Goal: Task Accomplishment & Management: Manage account settings

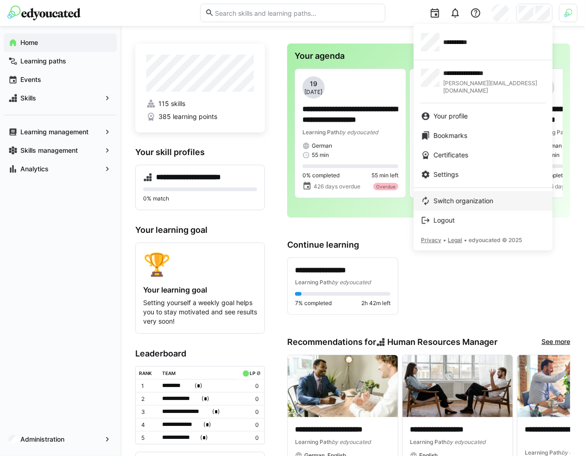
click at [461, 196] on span "Switch organization" at bounding box center [463, 200] width 60 height 9
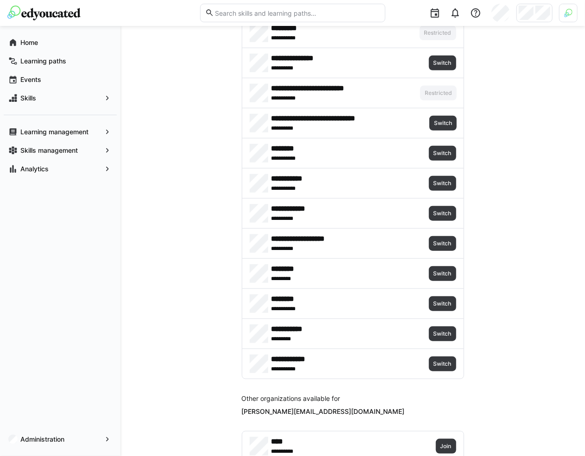
scroll to position [285, 0]
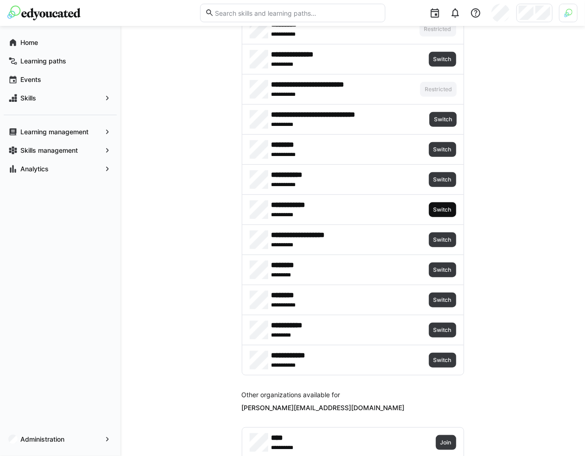
click at [441, 210] on span "Switch" at bounding box center [442, 209] width 27 height 15
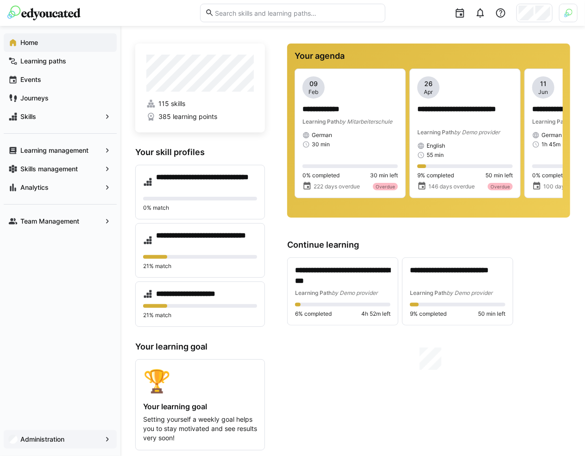
click at [0, 0] on app-navigation-label "Administration" at bounding box center [0, 0] width 0 height 0
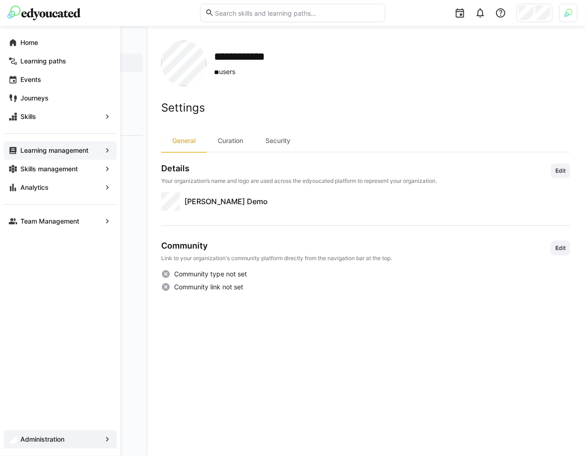
click at [0, 0] on app-navigation-label "Learning management" at bounding box center [0, 0] width 0 height 0
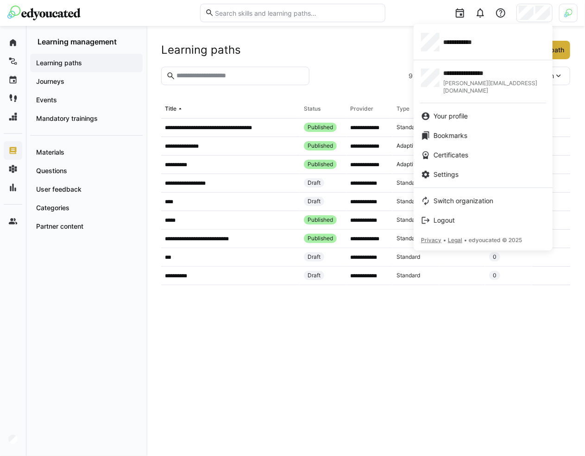
click at [563, 29] on div at bounding box center [292, 228] width 585 height 456
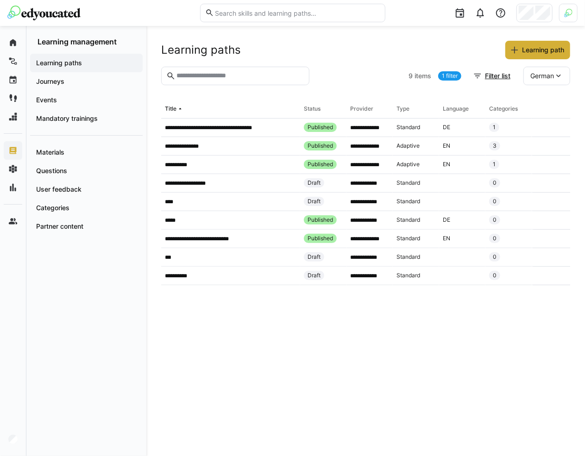
click at [565, 12] on img at bounding box center [568, 13] width 8 height 8
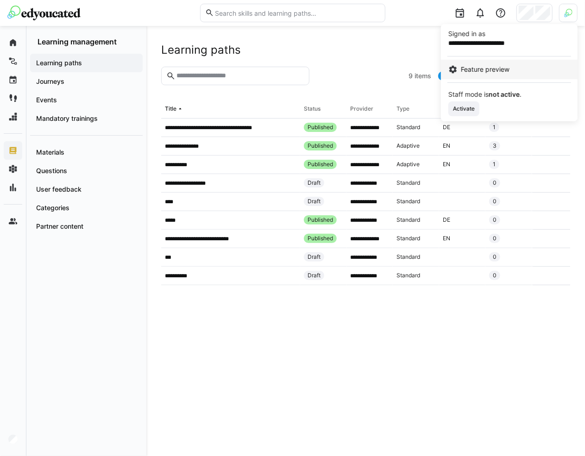
click at [512, 67] on div "Feature preview" at bounding box center [509, 69] width 122 height 9
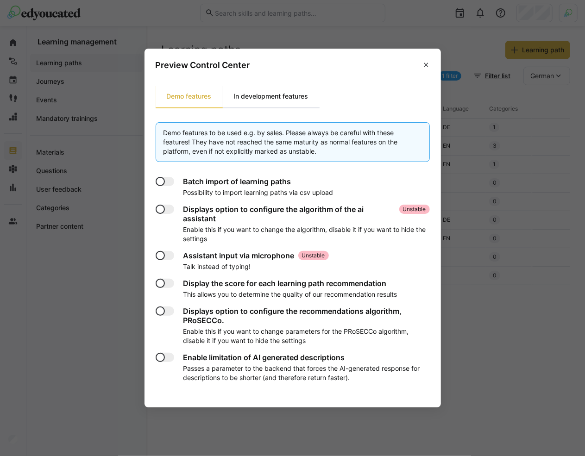
click at [314, 90] on div "In development features" at bounding box center [271, 96] width 97 height 22
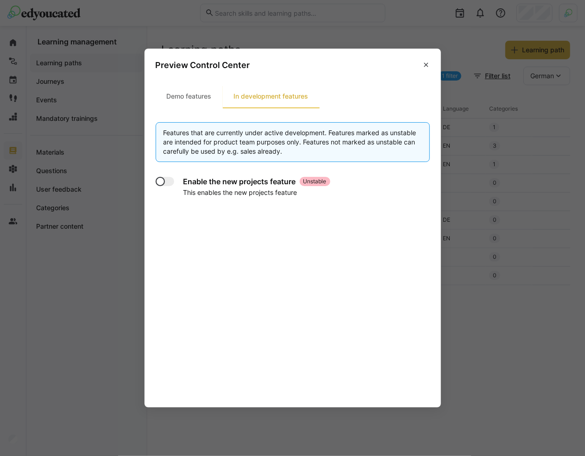
click at [158, 184] on div at bounding box center [160, 181] width 9 height 9
click at [428, 65] on eds-icon at bounding box center [425, 64] width 7 height 7
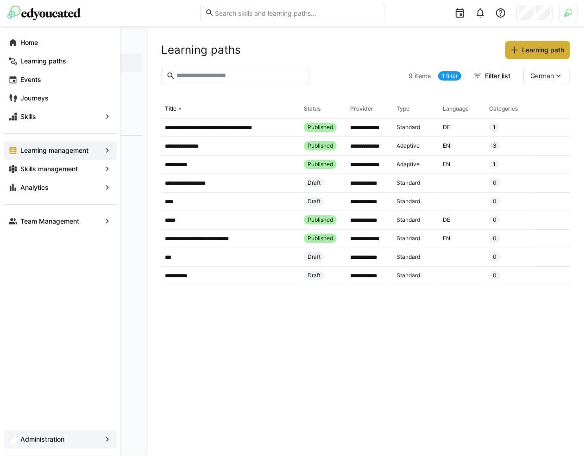
click at [0, 0] on app-navigation-label "Administration" at bounding box center [0, 0] width 0 height 0
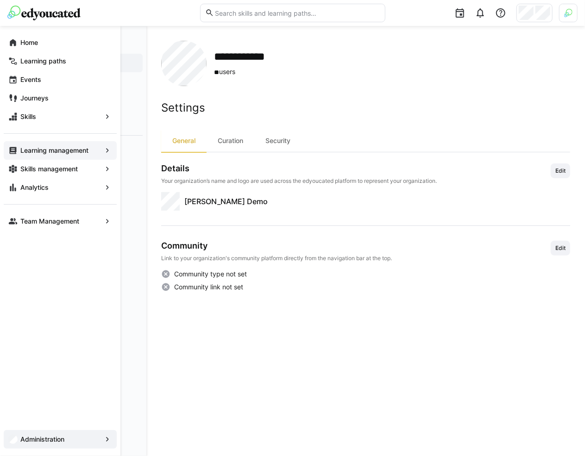
click at [0, 0] on app-navigation-label "Learning management" at bounding box center [0, 0] width 0 height 0
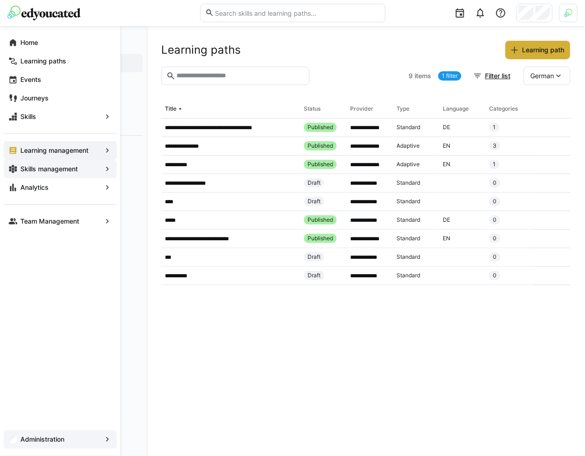
click at [0, 0] on app-navigation-label "Skills management" at bounding box center [0, 0] width 0 height 0
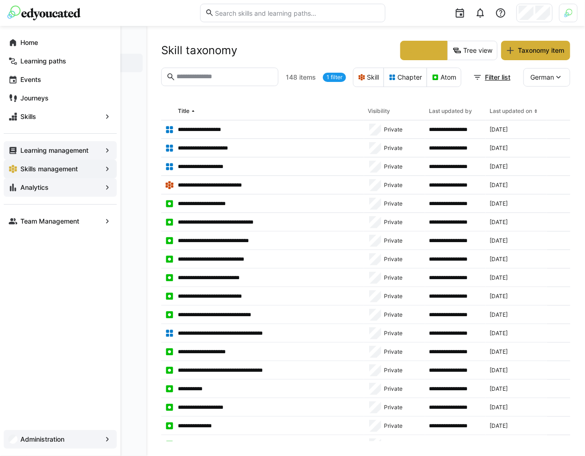
click at [0, 0] on app-navigation-label "Analytics" at bounding box center [0, 0] width 0 height 0
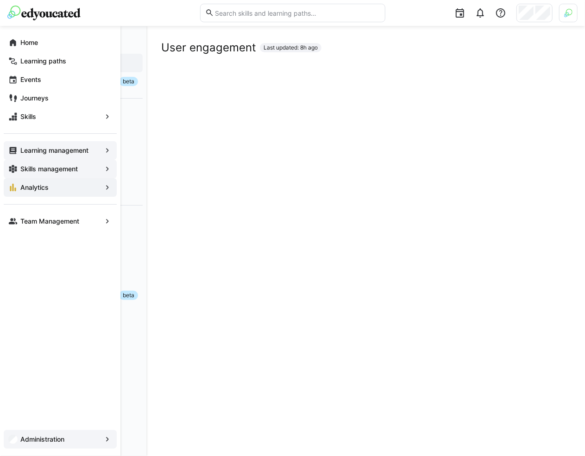
click at [52, 140] on div "Learning management Skills management Analytics" at bounding box center [60, 164] width 113 height 63
click at [0, 0] on app-navigation-label "Learning management" at bounding box center [0, 0] width 0 height 0
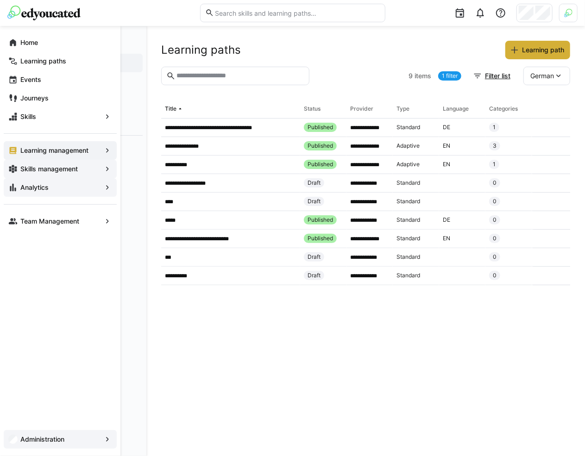
click at [0, 0] on app-navigation-label "Skills management" at bounding box center [0, 0] width 0 height 0
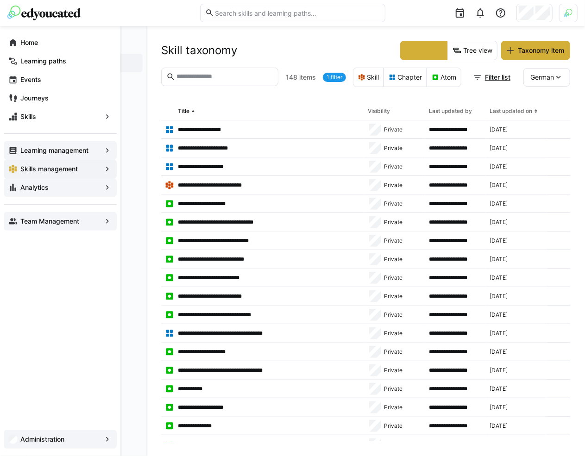
click at [0, 0] on app-navigation-label "Team Management" at bounding box center [0, 0] width 0 height 0
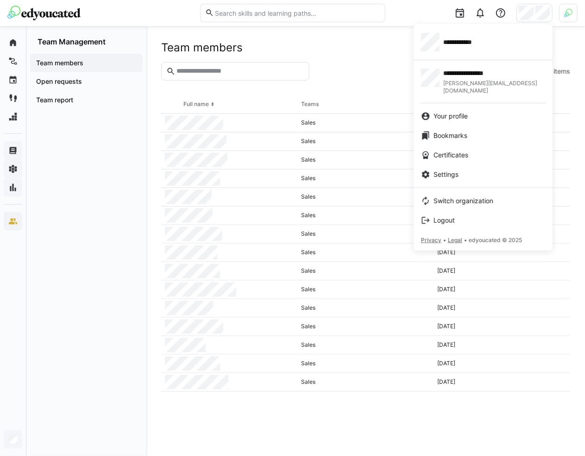
click at [13, 443] on div at bounding box center [292, 228] width 585 height 456
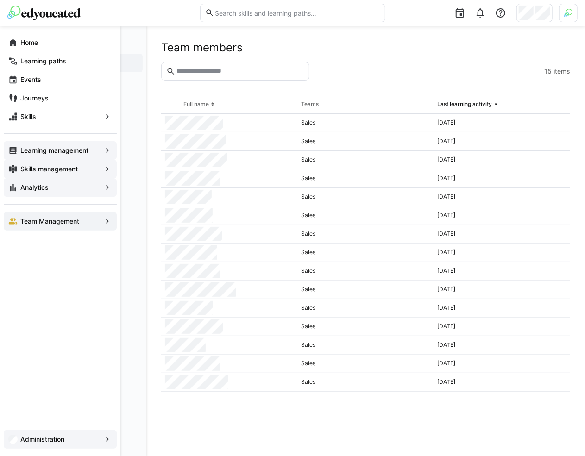
click at [19, 431] on div "Administration" at bounding box center [60, 439] width 113 height 19
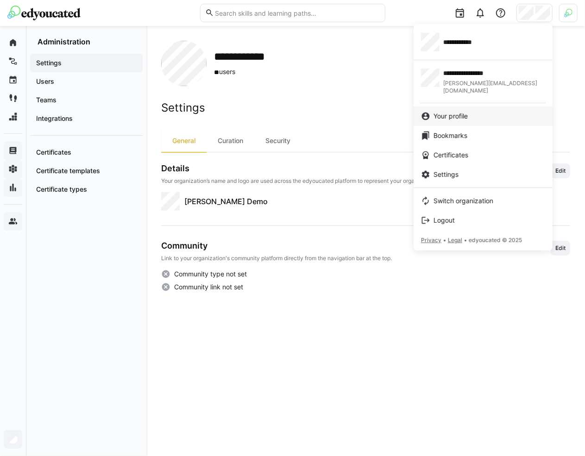
click at [459, 112] on span "Your profile" at bounding box center [450, 116] width 34 height 9
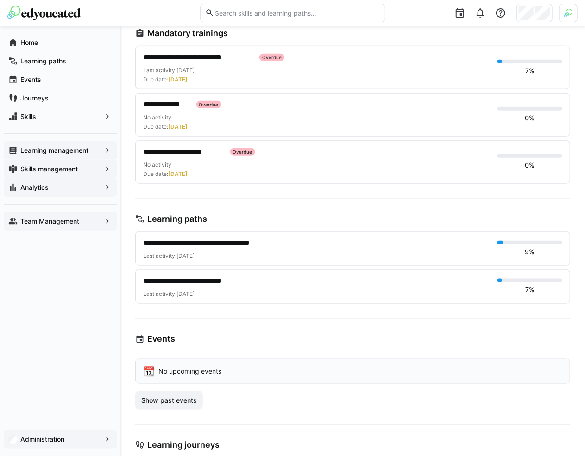
scroll to position [447, 0]
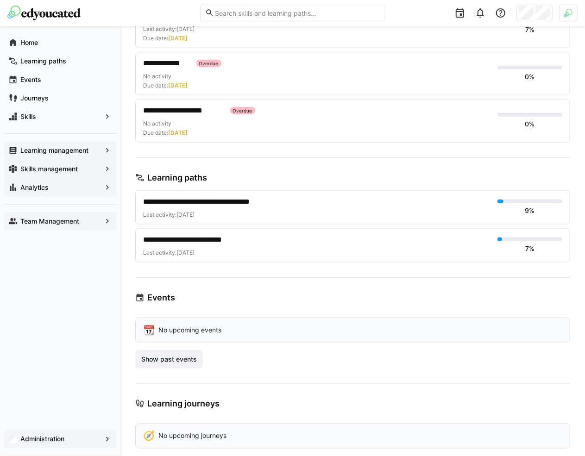
click at [67, 441] on span "Administration" at bounding box center [60, 439] width 82 height 9
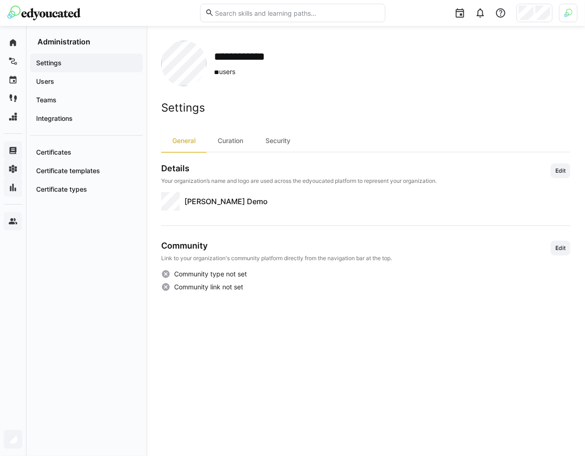
click at [566, 12] on img at bounding box center [568, 13] width 8 height 8
click at [501, 67] on span "Feature preview" at bounding box center [485, 69] width 49 height 9
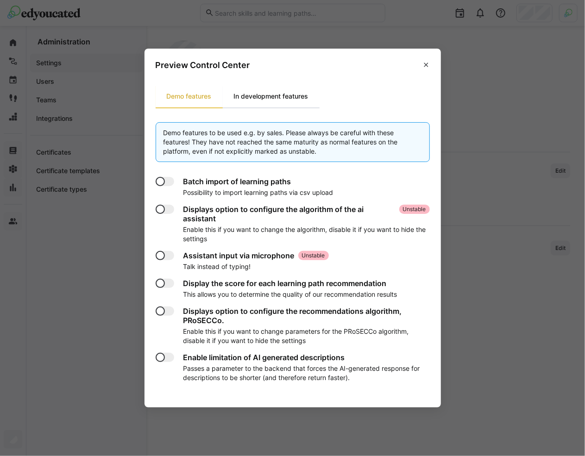
click at [283, 88] on div "In development features" at bounding box center [271, 96] width 97 height 22
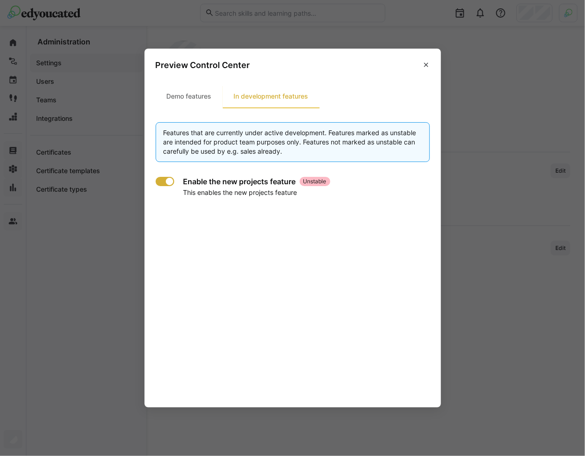
click at [162, 174] on div "Enable the new projects feature Unstable This enables the new projects feature" at bounding box center [293, 284] width 274 height 231
click at [163, 179] on div at bounding box center [165, 181] width 19 height 9
click at [163, 179] on div at bounding box center [160, 181] width 9 height 9
click at [190, 108] on section "Demo features In development features Features that are currently under active …" at bounding box center [292, 243] width 296 height 330
click at [199, 98] on div "Demo features" at bounding box center [189, 96] width 67 height 22
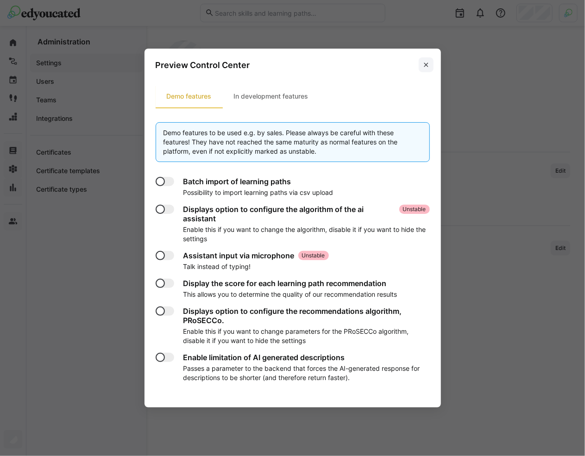
click at [425, 65] on eds-icon at bounding box center [425, 64] width 7 height 7
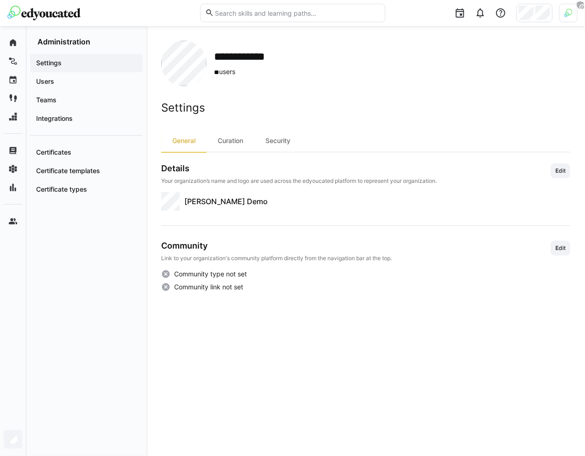
click at [580, 9] on eds-icon at bounding box center [579, 4] width 9 height 9
click at [572, 12] on img at bounding box center [568, 13] width 8 height 8
click at [231, 145] on div at bounding box center [292, 228] width 585 height 456
click at [231, 144] on div "Curation" at bounding box center [230, 141] width 48 height 22
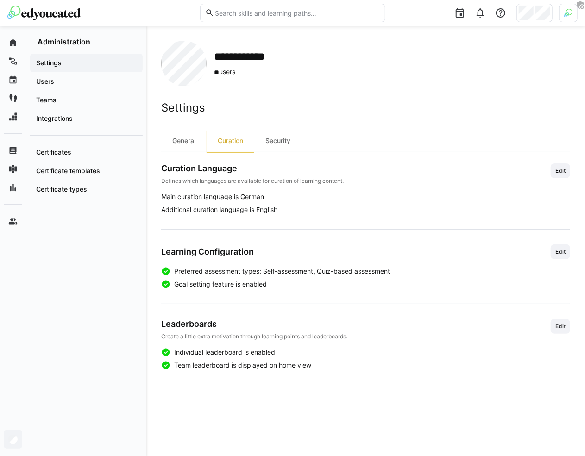
click at [294, 127] on div "Settings General Curation Security Curation Language Defines which languages ar…" at bounding box center [365, 235] width 409 height 269
click at [286, 139] on div "Security" at bounding box center [277, 141] width 47 height 22
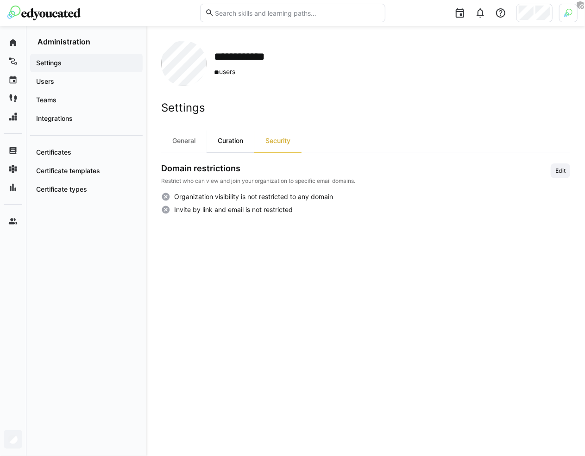
click at [238, 140] on div "Curation" at bounding box center [230, 141] width 48 height 22
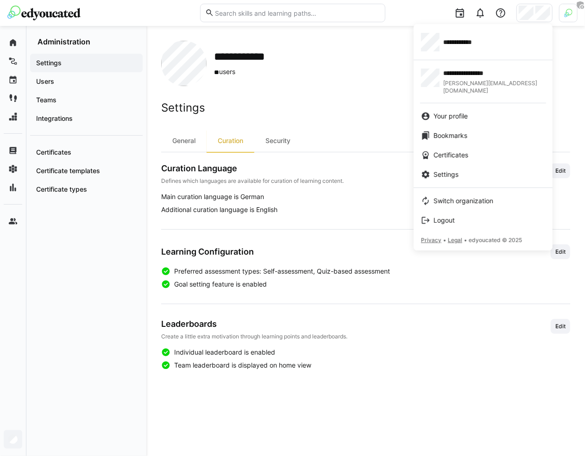
click at [573, 13] on div at bounding box center [292, 228] width 585 height 456
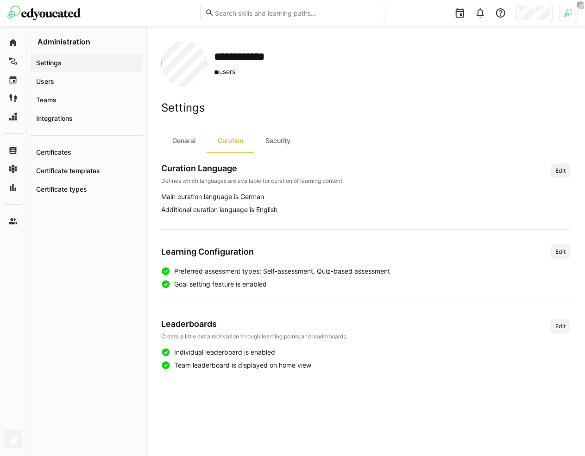
click at [564, 13] on img at bounding box center [568, 13] width 8 height 8
click at [470, 73] on span "Feature preview" at bounding box center [485, 69] width 49 height 9
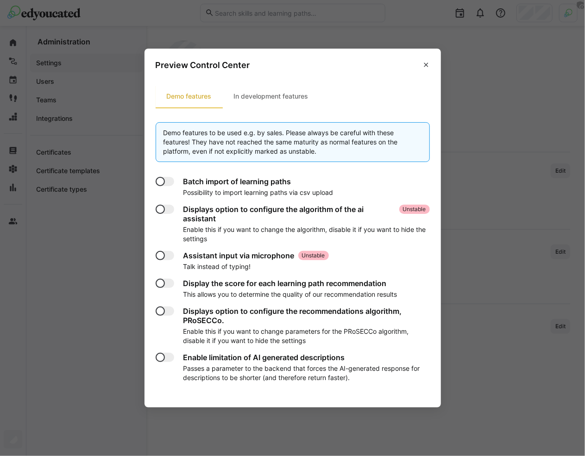
click at [420, 74] on header "Preview Control Center" at bounding box center [292, 63] width 296 height 29
click at [424, 70] on span at bounding box center [425, 64] width 15 height 15
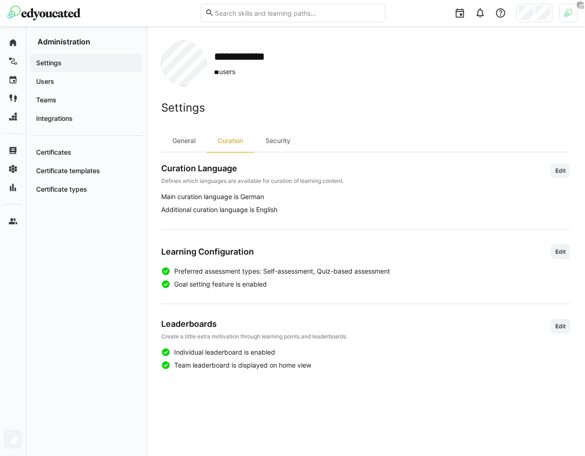
click at [567, 18] on div at bounding box center [568, 13] width 19 height 19
click at [449, 112] on span "Activate" at bounding box center [463, 108] width 31 height 15
click at [389, 112] on div at bounding box center [292, 228] width 585 height 456
click at [0, 0] on app-navigation-label "Advanced settings" at bounding box center [0, 0] width 0 height 0
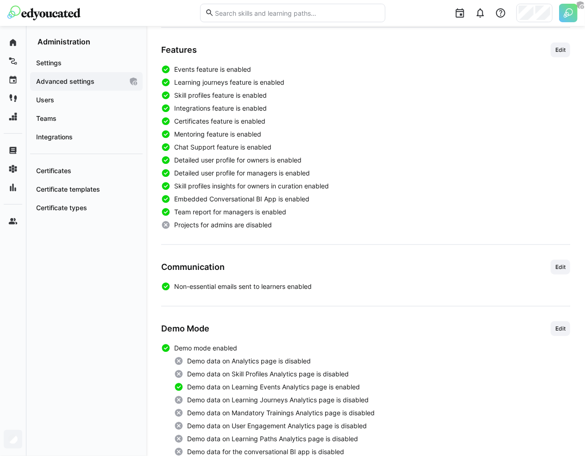
scroll to position [269, 0]
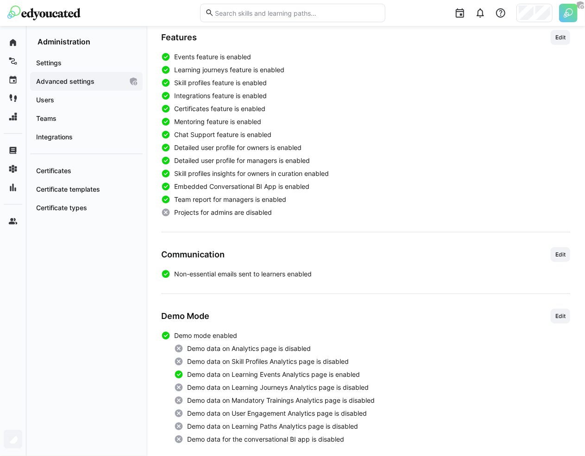
click at [344, 175] on app-boolean-value "Skill profiles insights for owners in curation enabled" at bounding box center [365, 173] width 409 height 9
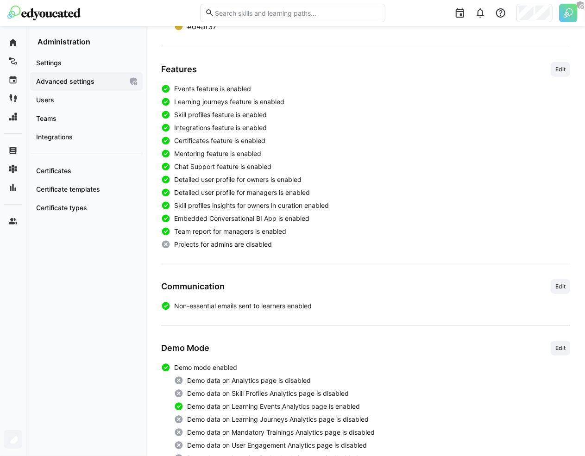
scroll to position [232, 0]
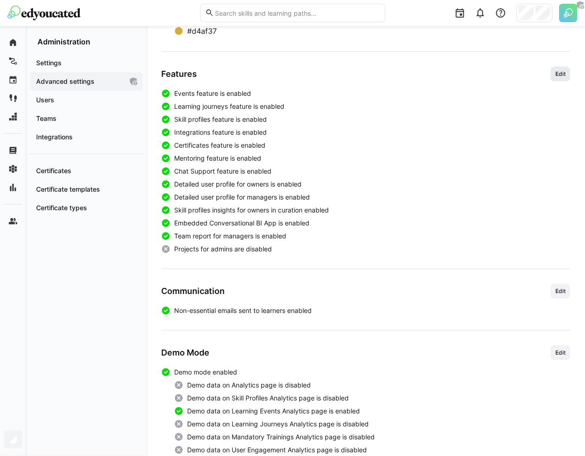
click at [554, 75] on span "Edit" at bounding box center [559, 74] width 19 height 15
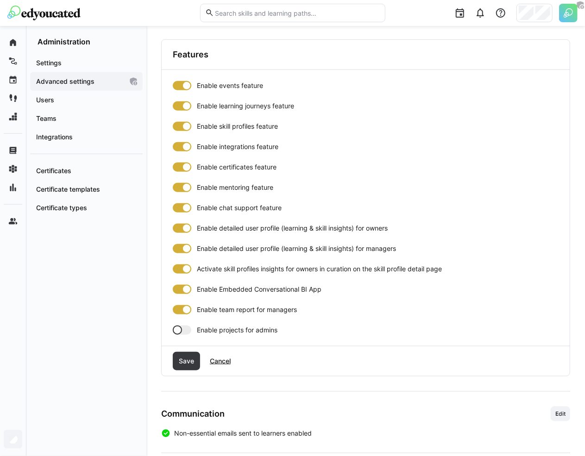
scroll to position [275, 0]
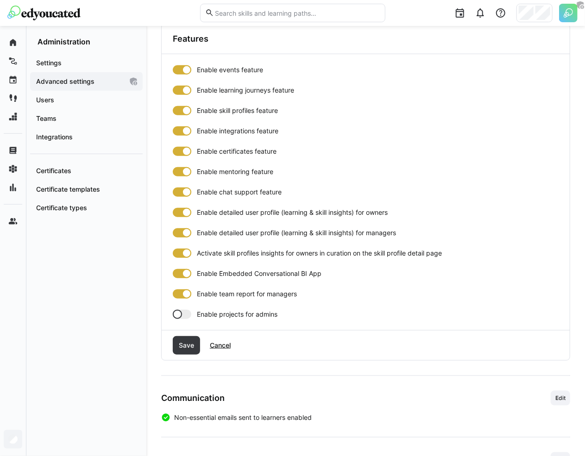
click at [183, 311] on div at bounding box center [182, 314] width 19 height 9
click at [186, 341] on span "Save" at bounding box center [186, 345] width 18 height 9
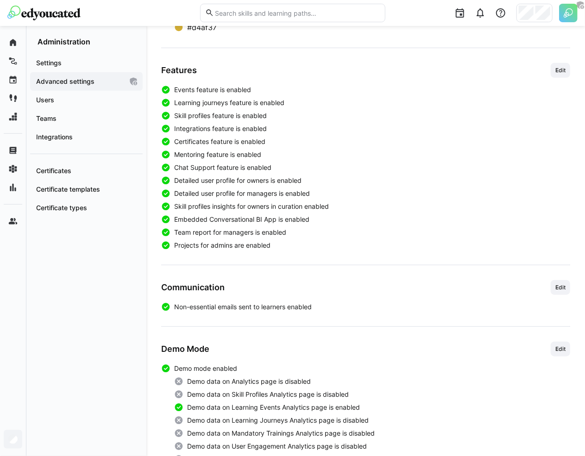
scroll to position [234, 0]
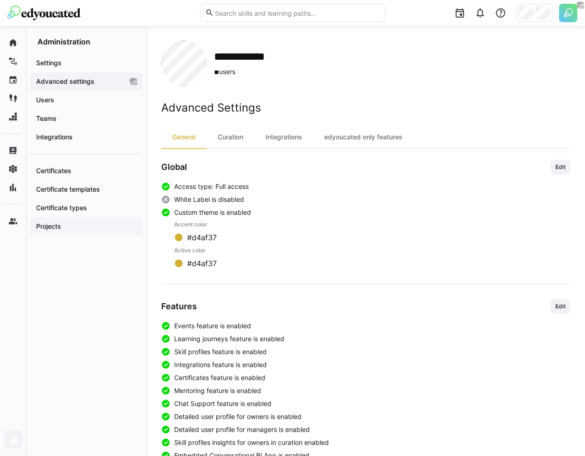
click at [62, 222] on span "Projects" at bounding box center [86, 226] width 103 height 9
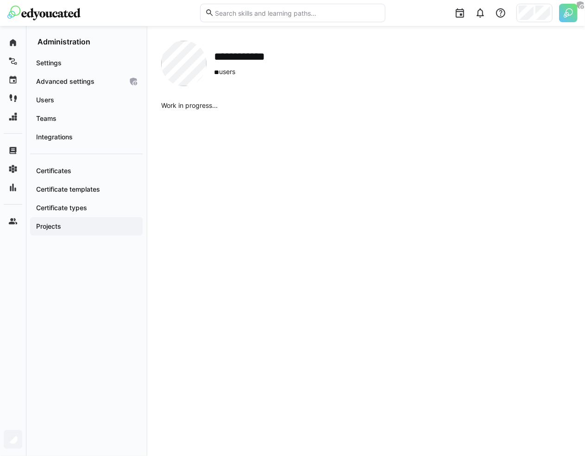
click at [561, 21] on img at bounding box center [568, 13] width 19 height 19
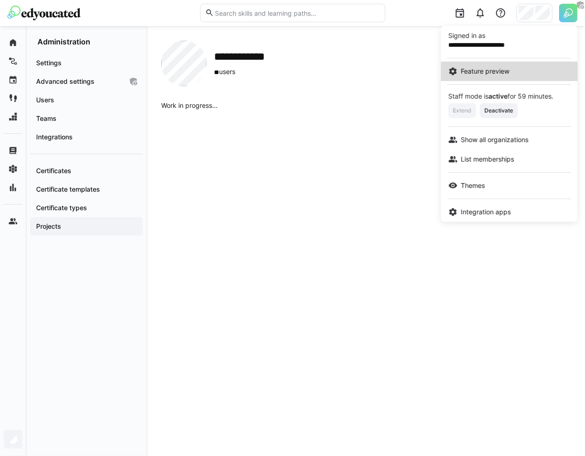
click at [507, 75] on span "Feature preview" at bounding box center [485, 71] width 49 height 9
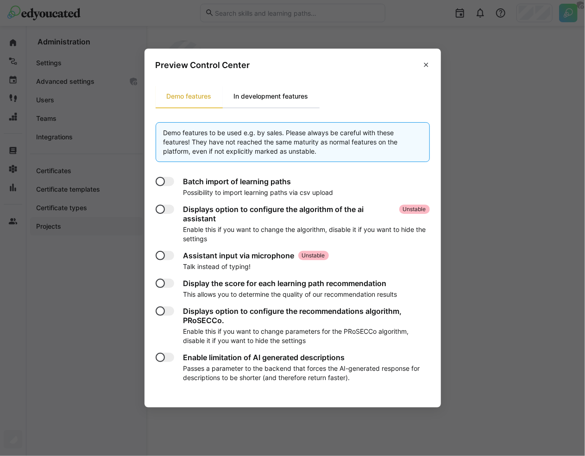
click at [276, 97] on div "In development features" at bounding box center [271, 96] width 97 height 22
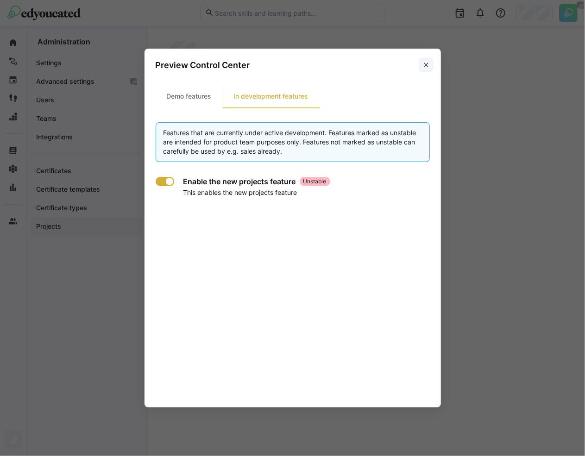
click at [425, 65] on eds-icon at bounding box center [425, 64] width 7 height 7
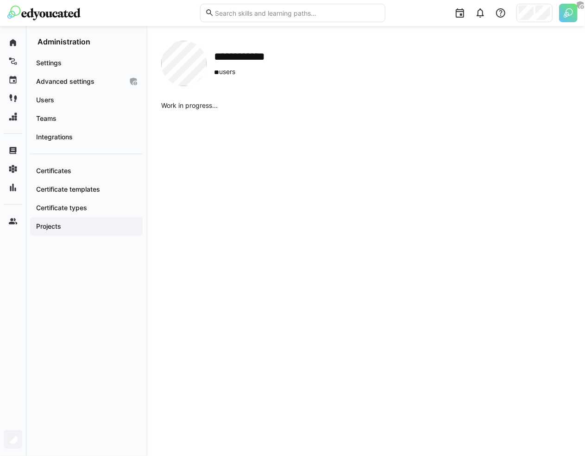
click at [249, 199] on div "Work in progress..." at bounding box center [365, 271] width 409 height 340
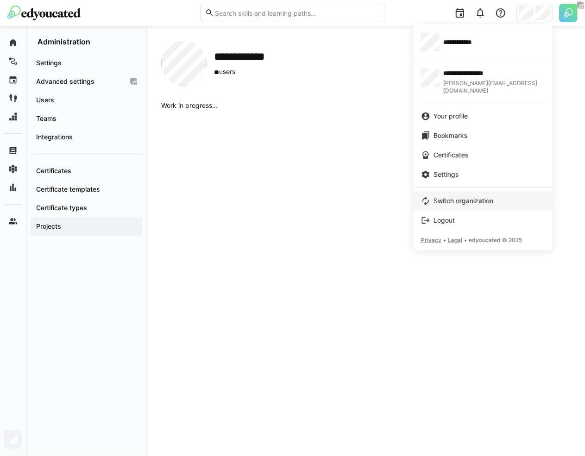
click at [452, 196] on span "Switch organization" at bounding box center [463, 200] width 60 height 9
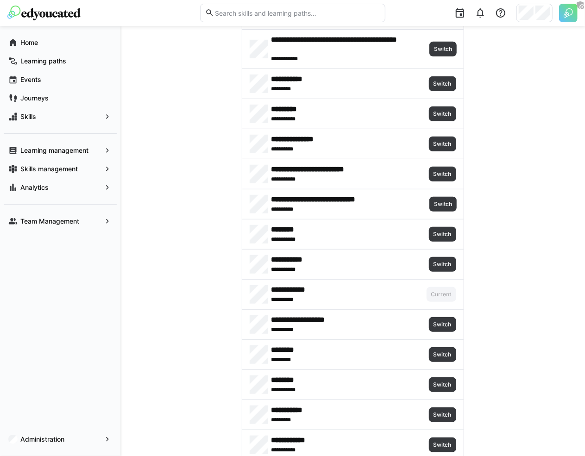
scroll to position [231, 0]
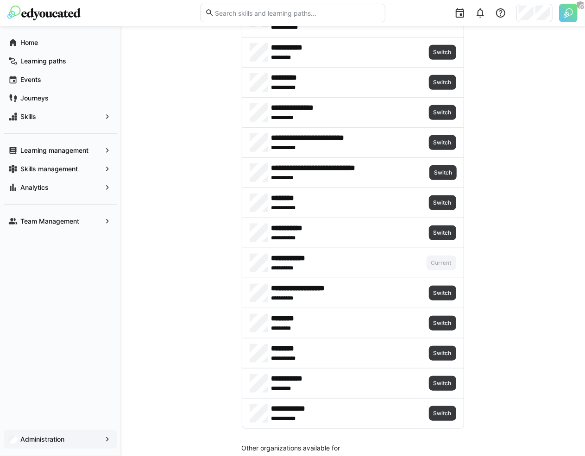
click at [0, 0] on app-navigation-label "Administration" at bounding box center [0, 0] width 0 height 0
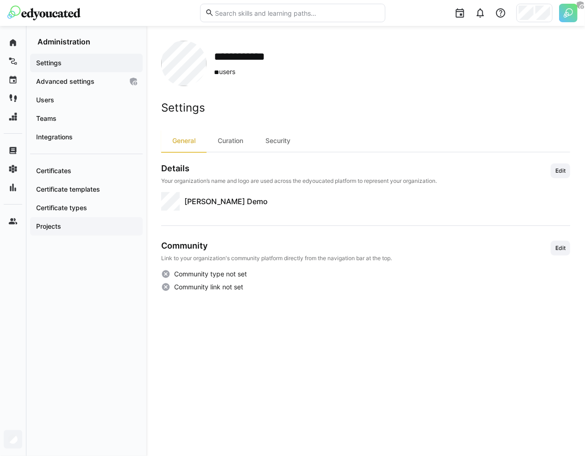
click at [90, 227] on span "Projects" at bounding box center [86, 226] width 103 height 9
